Goal: Complete application form

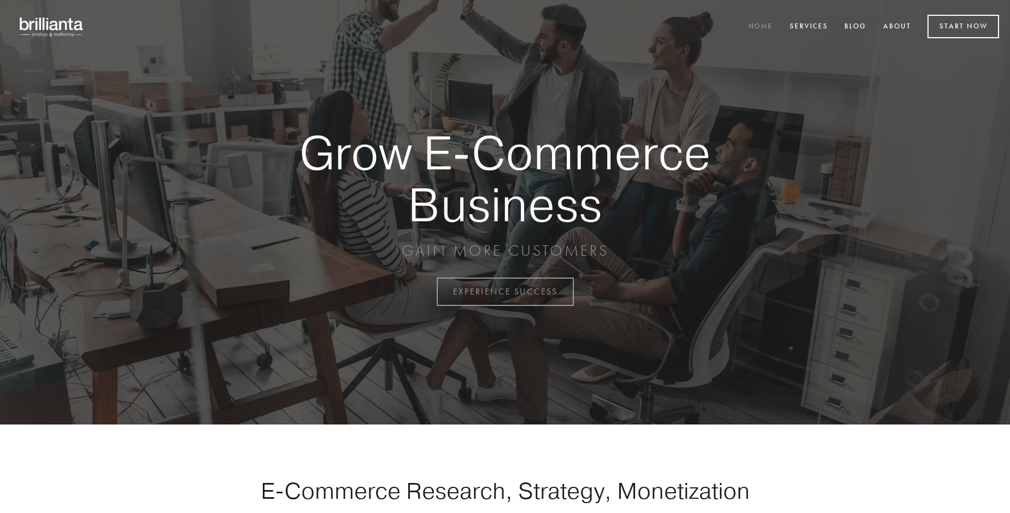
scroll to position [2865, 0]
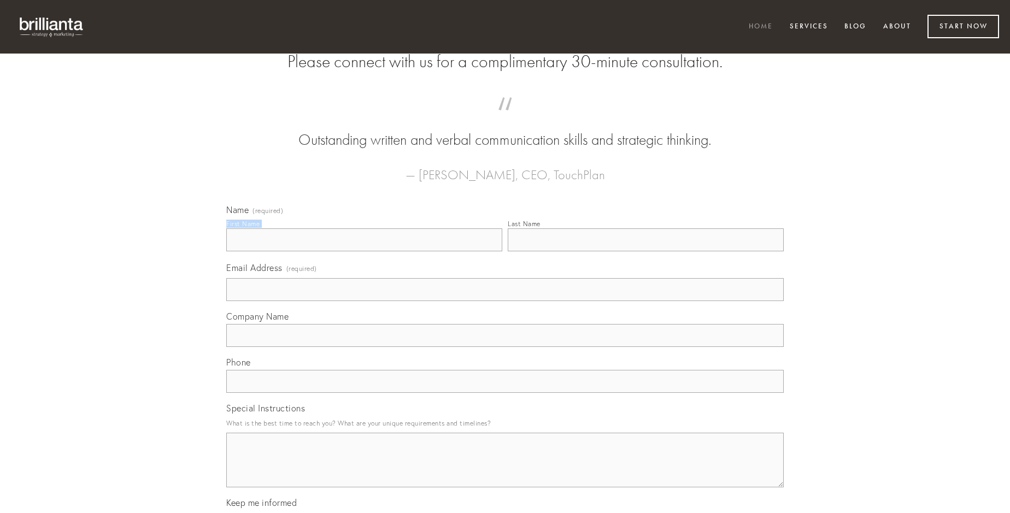
type input "[PERSON_NAME]"
click at [645, 251] on input "Last Name" at bounding box center [646, 239] width 276 height 23
type input "[PERSON_NAME]"
click at [505, 301] on input "Email Address (required)" at bounding box center [504, 289] width 557 height 23
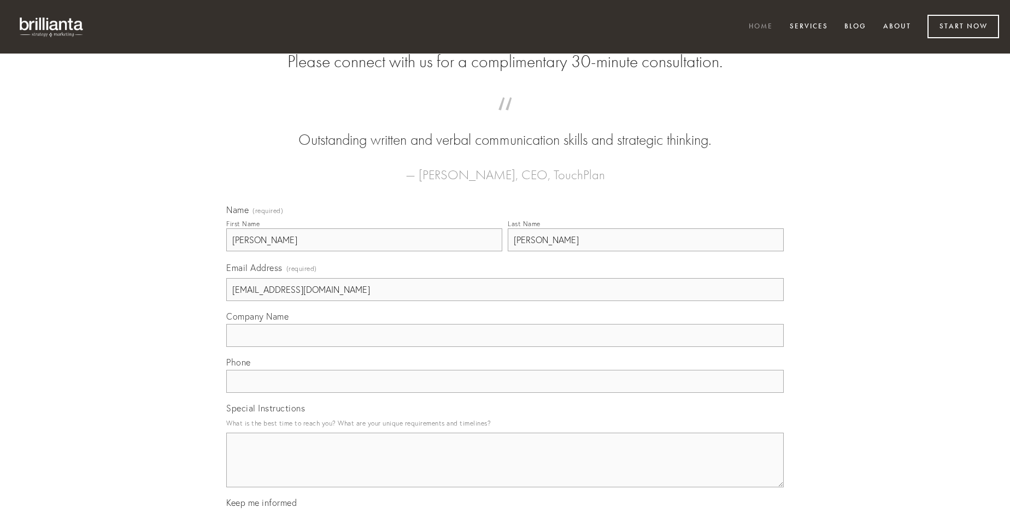
type input "[EMAIL_ADDRESS][DOMAIN_NAME]"
click at [505, 347] on input "Company Name" at bounding box center [504, 335] width 557 height 23
type input "nobis"
click at [505, 393] on input "text" at bounding box center [504, 381] width 557 height 23
click at [505, 470] on textarea "Special Instructions" at bounding box center [504, 460] width 557 height 55
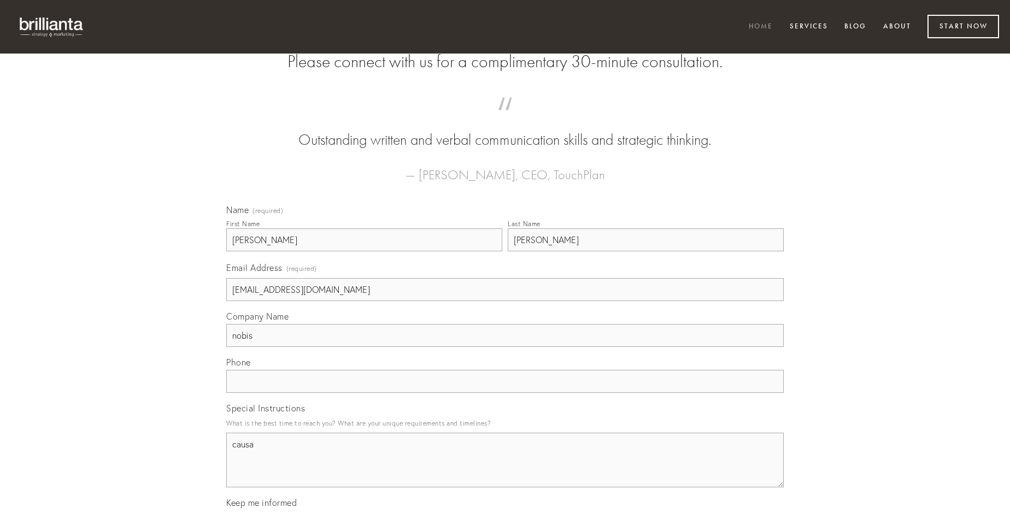
type textarea "causa"
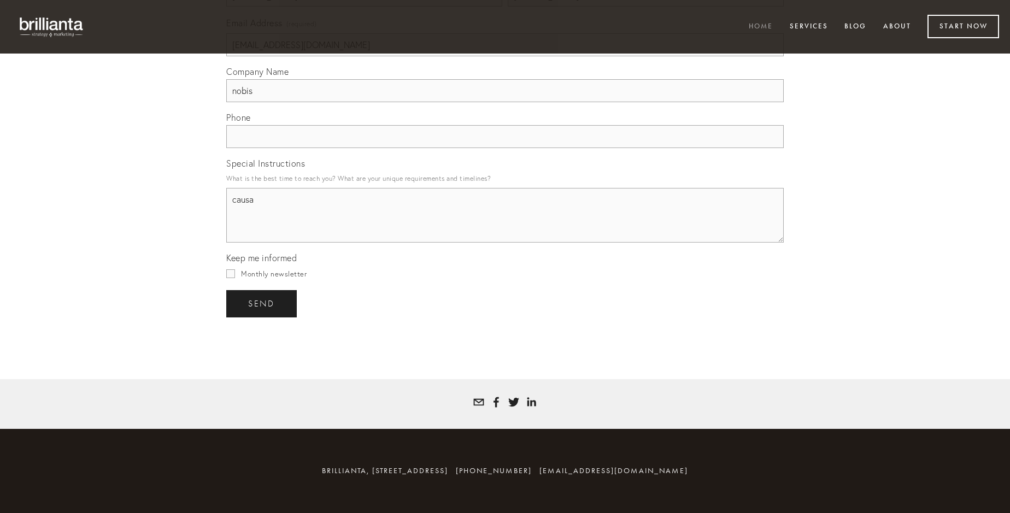
click at [262, 303] on span "send" at bounding box center [261, 304] width 27 height 10
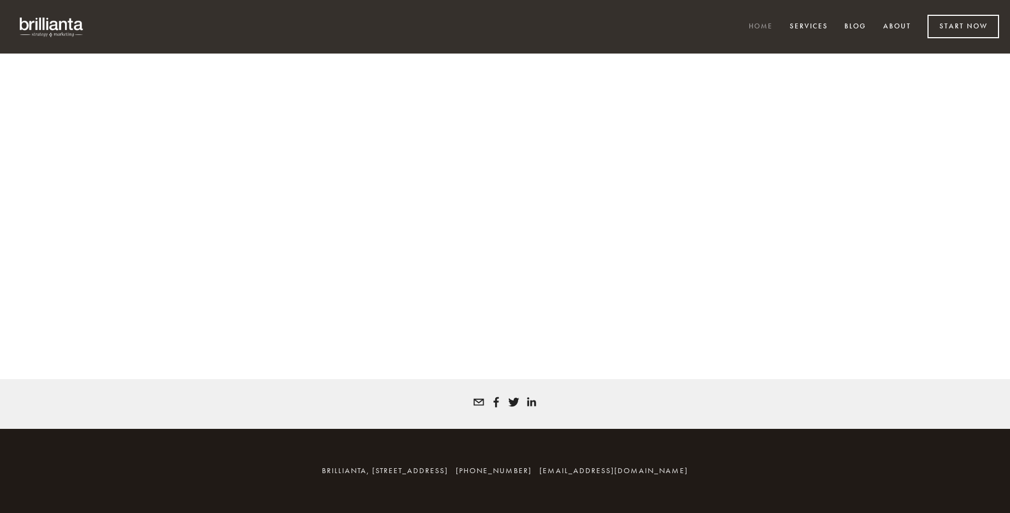
scroll to position [2850, 0]
